Goal: Task Accomplishment & Management: Use online tool/utility

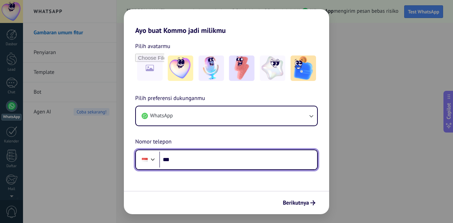
click at [192, 155] on input "***" at bounding box center [238, 160] width 158 height 16
type input "**********"
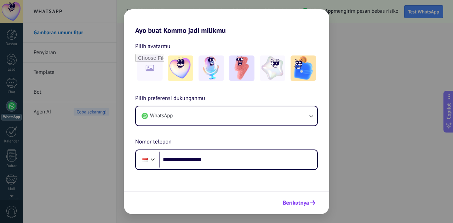
click at [299, 202] on span "Berikutnya" at bounding box center [296, 203] width 26 height 5
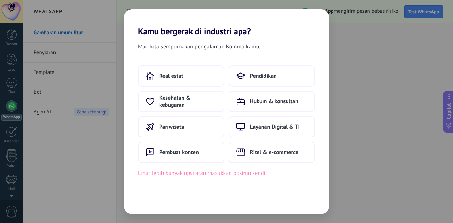
click at [221, 173] on button "Lihat lebih banyak opsi atau masukkan opsimu sendiri" at bounding box center [203, 173] width 131 height 9
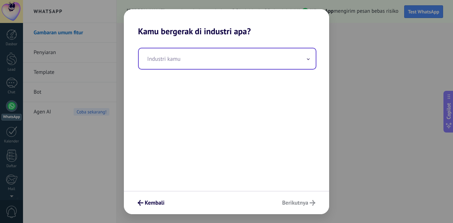
click at [202, 61] on input "text" at bounding box center [227, 58] width 177 height 21
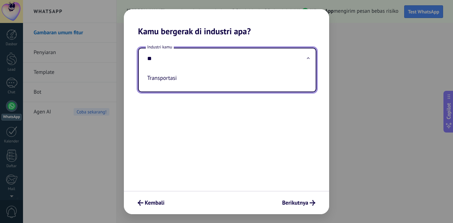
type input "*"
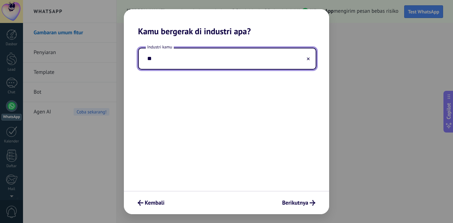
type input "*"
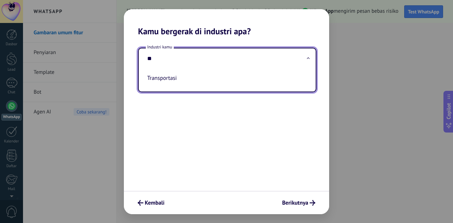
type input "*"
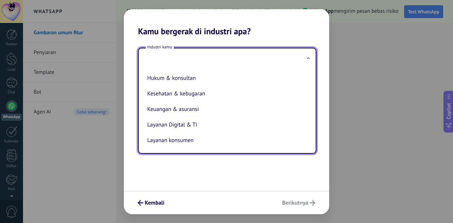
click at [193, 166] on div "Industri kamu Hukum & konsultan Kesehatan & kebugaran Keuangan & asuransi Layan…" at bounding box center [226, 113] width 205 height 155
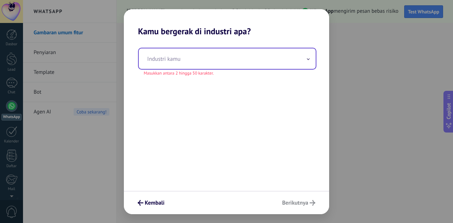
click at [206, 65] on input "text" at bounding box center [227, 58] width 177 height 21
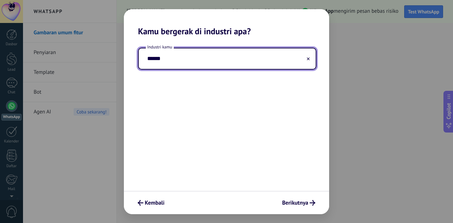
type input "******"
click at [218, 104] on div "Industri kamu ******" at bounding box center [226, 113] width 205 height 155
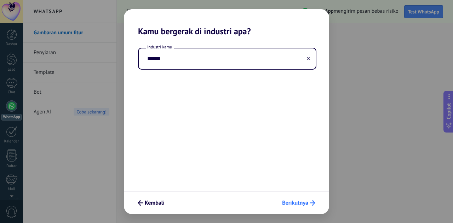
click at [303, 203] on span "Berikutnya" at bounding box center [295, 203] width 26 height 5
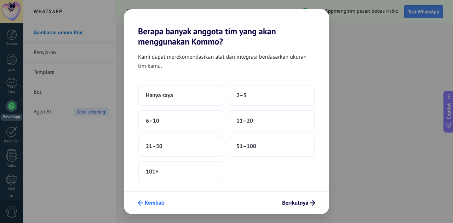
click at [162, 206] on span "Kembali" at bounding box center [155, 203] width 20 height 5
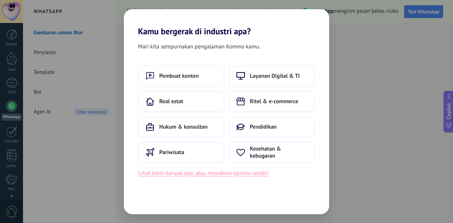
click at [211, 173] on button "Lihat lebih banyak opsi atau masukkan opsimu sendiri" at bounding box center [203, 173] width 131 height 9
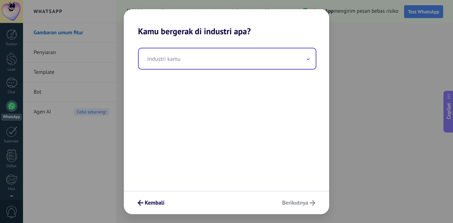
click at [178, 63] on input "text" at bounding box center [227, 58] width 177 height 21
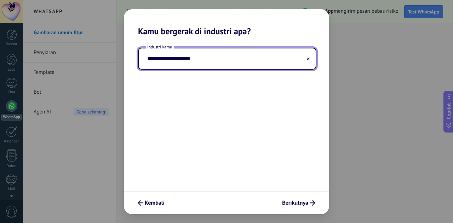
type input "**********"
click at [294, 201] on span "Berikutnya" at bounding box center [295, 203] width 26 height 5
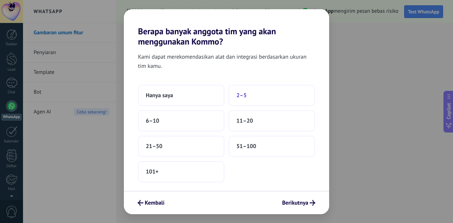
click at [259, 97] on button "2–5" at bounding box center [272, 95] width 86 height 21
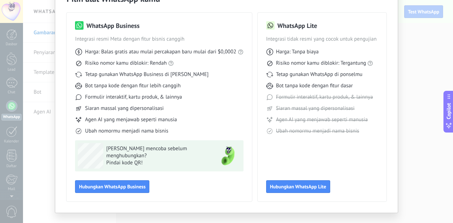
scroll to position [54, 0]
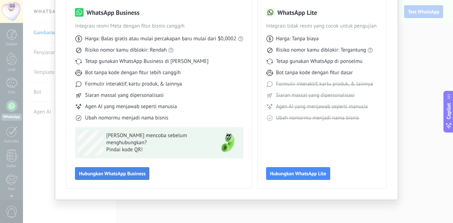
click at [134, 178] on button "Hubungkan WhatsApp Business" at bounding box center [112, 173] width 74 height 13
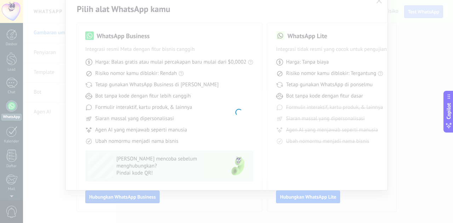
scroll to position [31, 0]
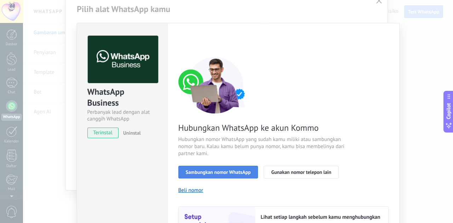
click at [244, 177] on button "Sambungkan nomor WhatsApp" at bounding box center [218, 172] width 80 height 13
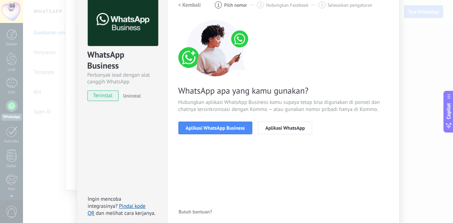
scroll to position [39, 0]
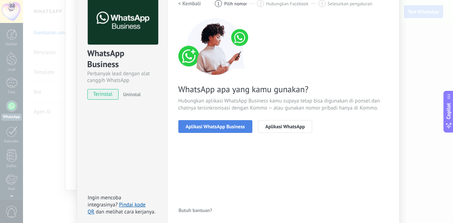
click at [222, 130] on button "Aplikasi WhatsApp Business" at bounding box center [215, 126] width 74 height 13
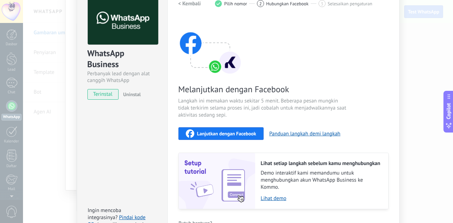
click at [241, 131] on span "Lanjutkan dengan Facebook" at bounding box center [226, 133] width 59 height 5
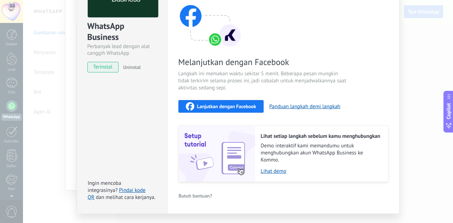
scroll to position [0, 0]
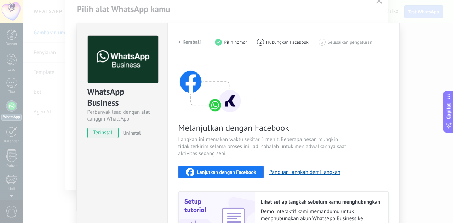
click at [182, 45] on button "< Kembali" at bounding box center [189, 42] width 23 height 13
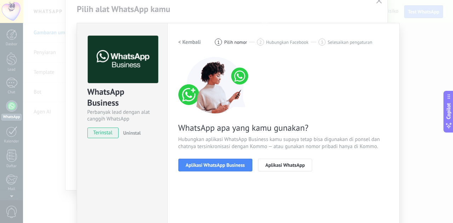
click at [182, 45] on button "< Kembali" at bounding box center [189, 42] width 23 height 13
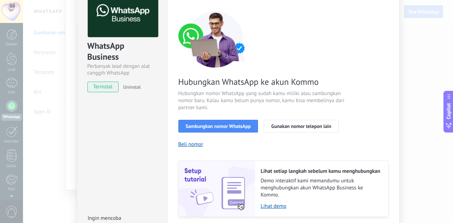
scroll to position [48, 0]
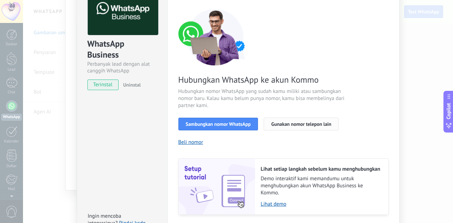
click at [306, 122] on span "Gunakan nomor telepon lain" at bounding box center [301, 124] width 60 height 5
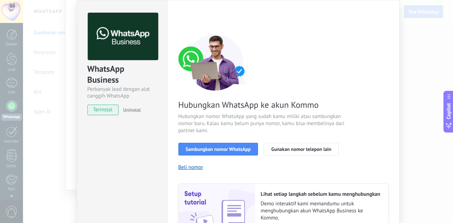
scroll to position [0, 0]
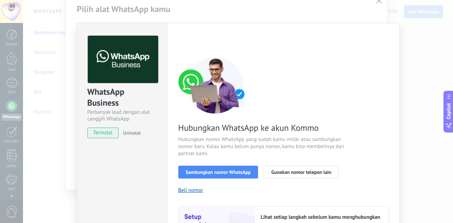
click at [34, 35] on div "WhatsApp Business Perbanyak lead dengan alat canggih WhatsApp terinstal Uninsta…" at bounding box center [238, 111] width 430 height 223
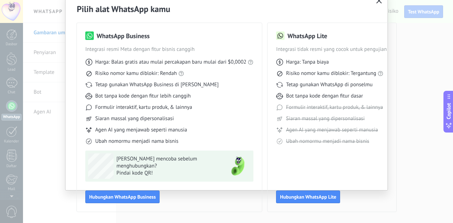
click at [380, 2] on icon "button" at bounding box center [379, 1] width 6 height 6
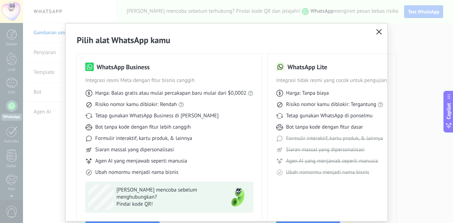
scroll to position [71, 0]
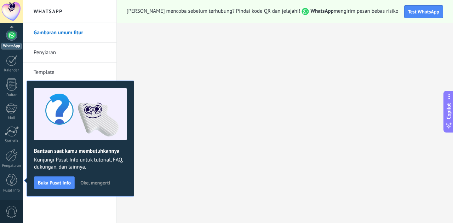
click at [84, 183] on span "Oke, mengerti" at bounding box center [95, 182] width 30 height 5
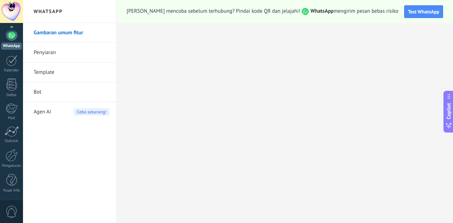
scroll to position [0, 0]
click at [12, 90] on div "Chat" at bounding box center [11, 92] width 21 height 5
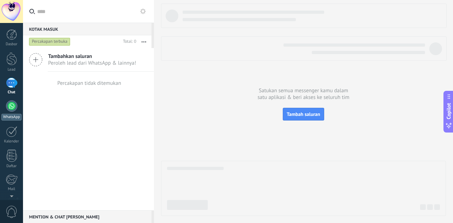
click at [16, 117] on div "WhatsApp" at bounding box center [11, 117] width 20 height 7
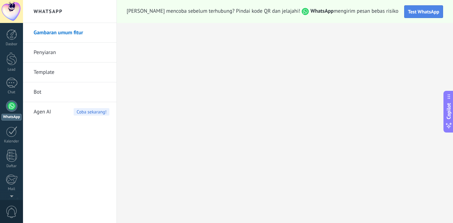
click at [408, 8] on span "Test WhatsApp" at bounding box center [423, 11] width 31 height 6
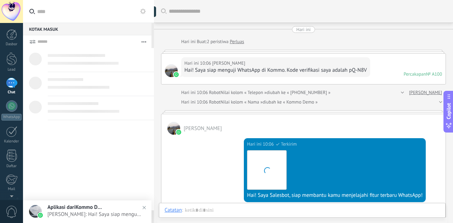
scroll to position [245, 0]
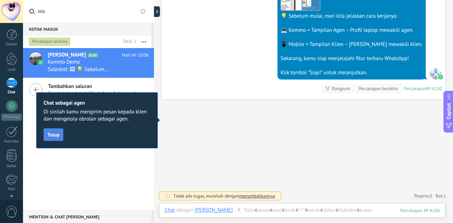
click at [58, 137] on span "Tutup" at bounding box center [53, 134] width 12 height 5
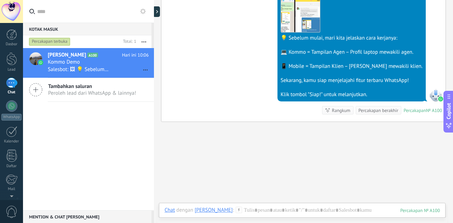
scroll to position [228, 0]
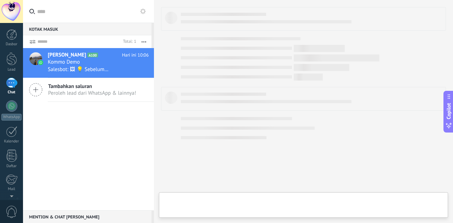
type textarea "**********"
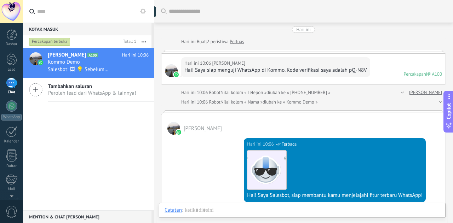
scroll to position [245, 0]
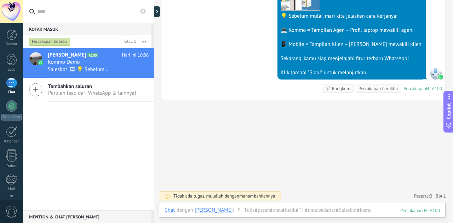
click at [362, 62] on div at bounding box center [352, 65] width 142 height 7
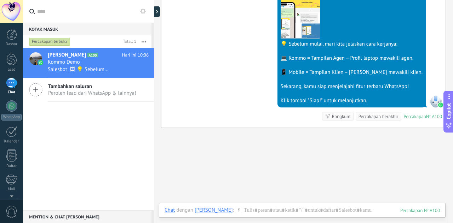
scroll to position [216, 0]
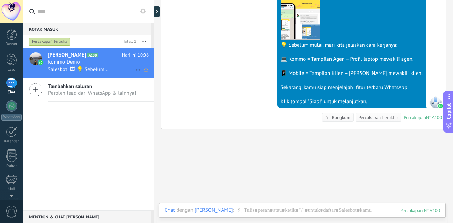
click at [82, 65] on h3 "Kommo Demo" at bounding box center [66, 62] width 36 height 7
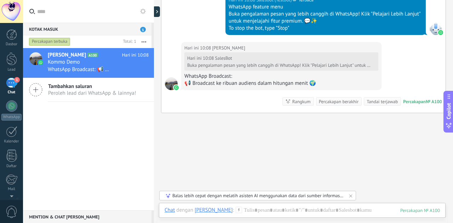
scroll to position [762, 0]
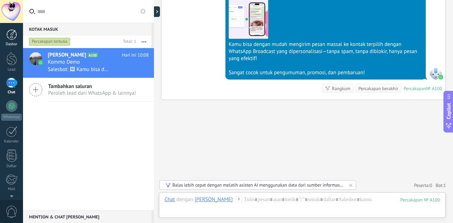
click at [14, 39] on div at bounding box center [11, 34] width 11 height 11
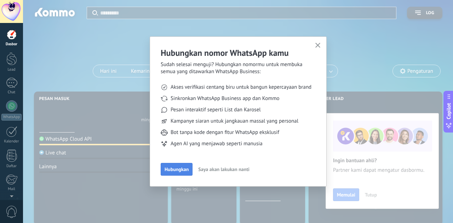
click at [180, 170] on span "Hubungkan" at bounding box center [177, 169] width 24 height 5
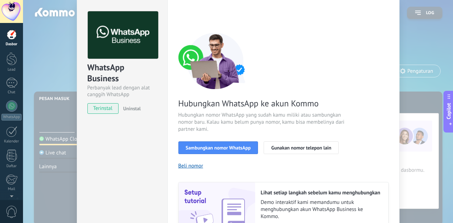
scroll to position [25, 0]
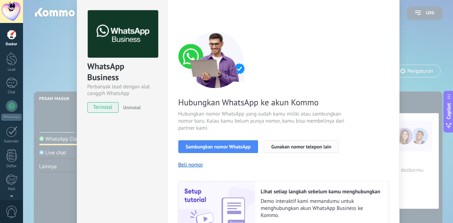
click at [296, 147] on span "Gunakan nomor telepon lain" at bounding box center [301, 146] width 60 height 5
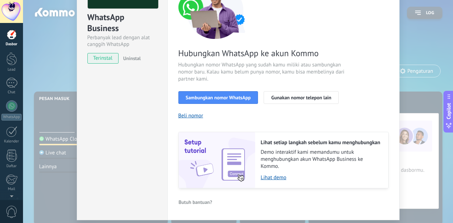
scroll to position [86, 0]
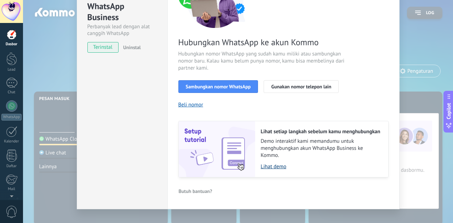
click at [271, 167] on link "Lihat demo" at bounding box center [321, 166] width 120 height 7
